Goal: Task Accomplishment & Management: Manage account settings

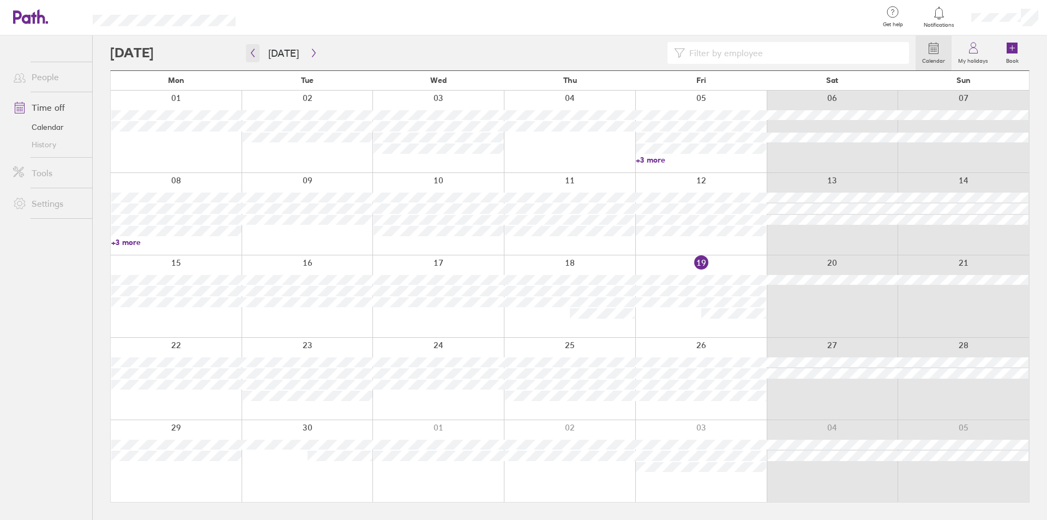
click at [255, 53] on icon "button" at bounding box center [253, 53] width 8 height 9
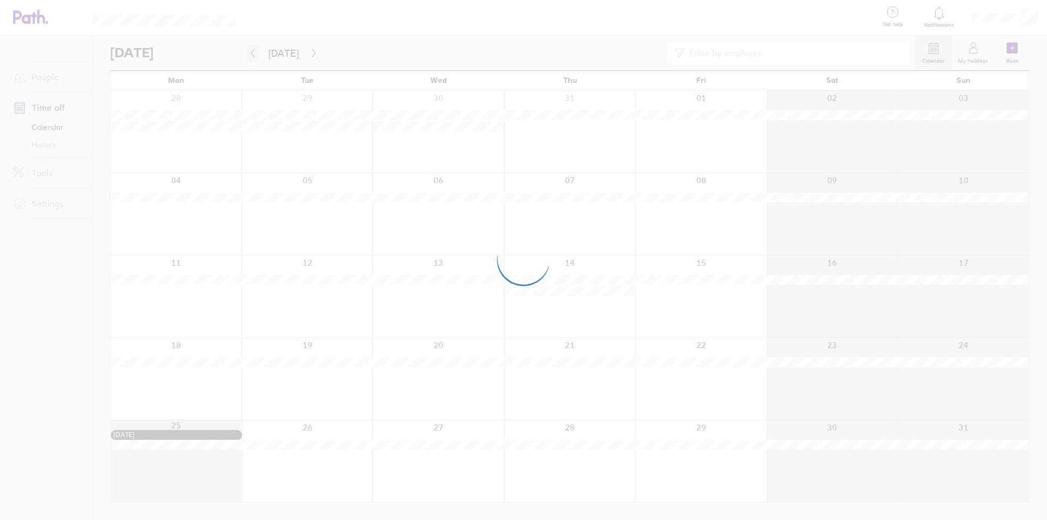
click at [255, 53] on div at bounding box center [523, 260] width 1047 height 520
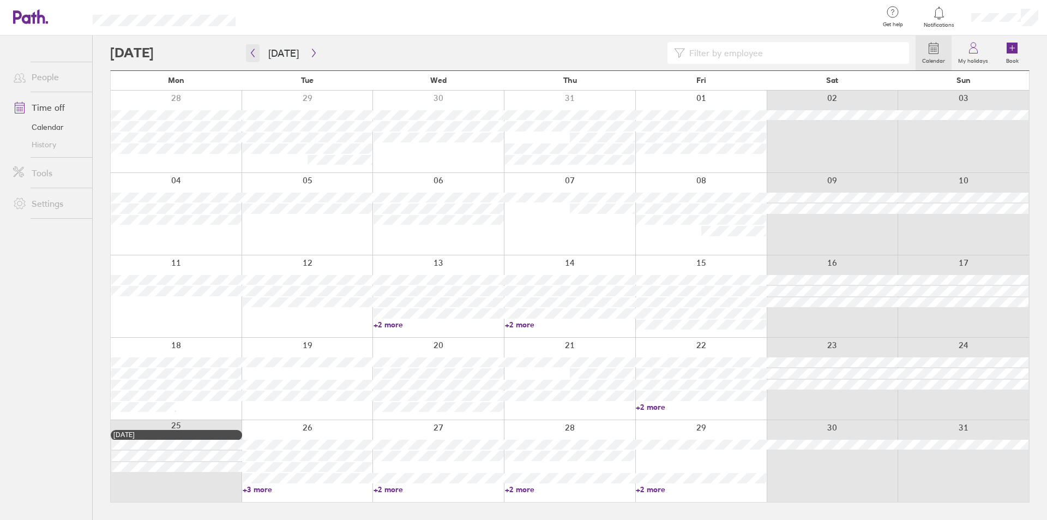
click at [249, 54] on icon "button" at bounding box center [253, 53] width 8 height 9
